Goal: Navigation & Orientation: Find specific page/section

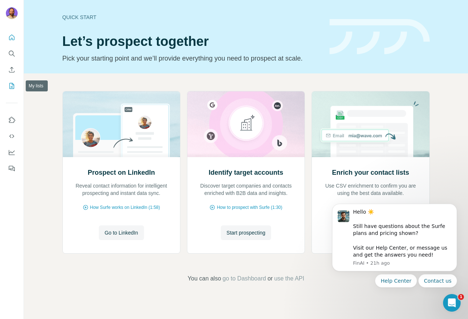
click at [12, 85] on icon "My lists" at bounding box center [13, 85] width 4 height 5
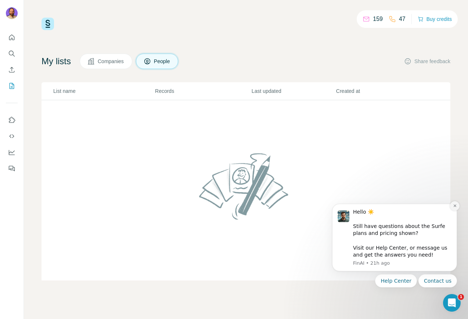
click at [454, 206] on icon "Dismiss notification" at bounding box center [455, 206] width 4 height 4
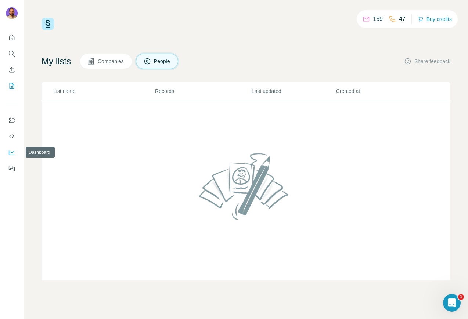
click at [11, 150] on icon "Dashboard" at bounding box center [11, 152] width 7 height 7
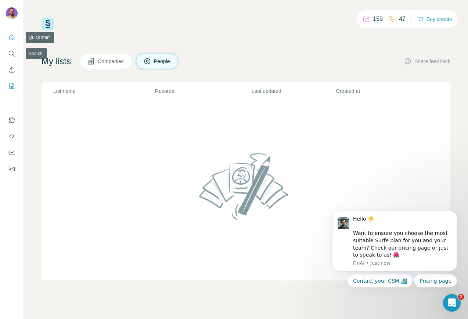
click at [12, 34] on icon "Quick start" at bounding box center [11, 37] width 7 height 7
